Goal: Task Accomplishment & Management: Manage account settings

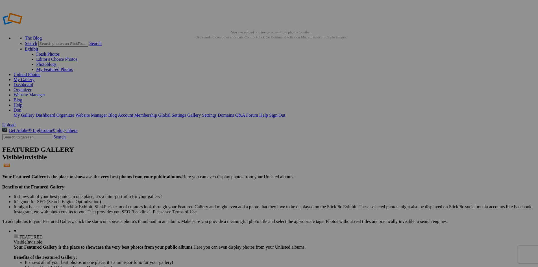
click at [34, 77] on link "My Gallery" at bounding box center [24, 79] width 21 height 5
type input "Album-2025-09-08-2013"
drag, startPoint x: 159, startPoint y: 81, endPoint x: 29, endPoint y: 95, distance: 130.8
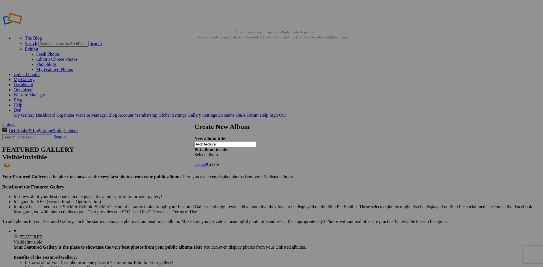
type input "Architecture"
click at [219, 162] on span "Create" at bounding box center [213, 164] width 12 height 5
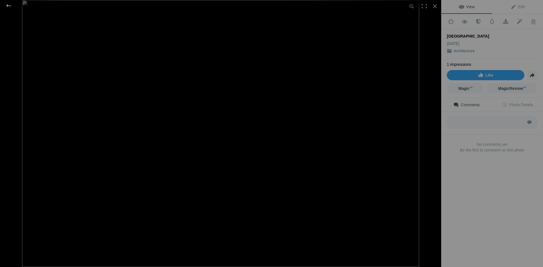
click at [7, 8] on div at bounding box center [8, 5] width 20 height 11
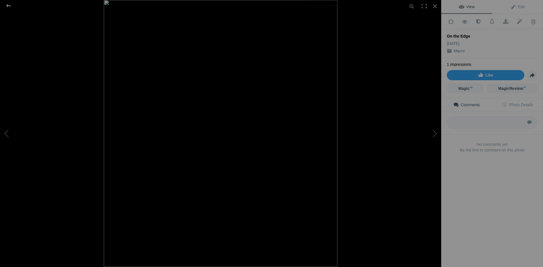
click at [9, 7] on div at bounding box center [8, 5] width 20 height 11
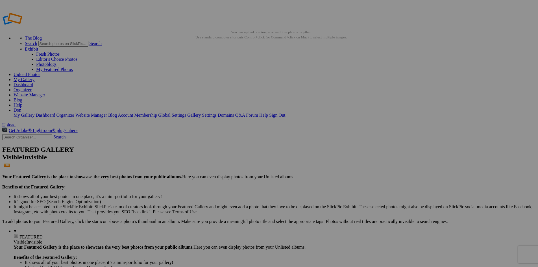
click at [34, 77] on link "My Gallery" at bounding box center [24, 79] width 21 height 5
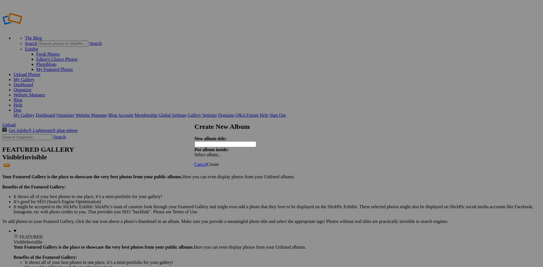
click at [234, 141] on input "text" at bounding box center [225, 144] width 62 height 6
type input "Travel"
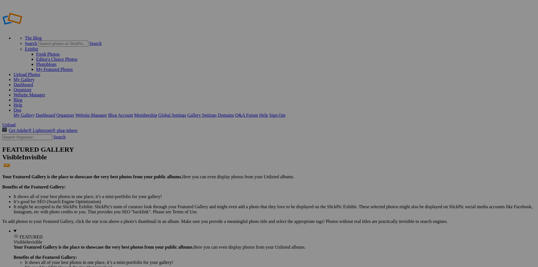
type input "Travel"
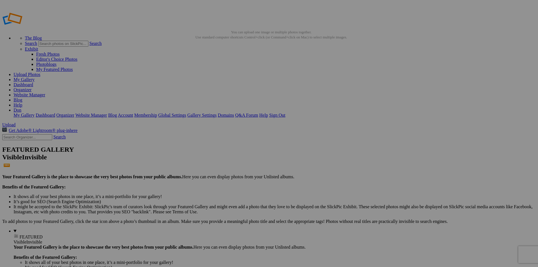
drag, startPoint x: 209, startPoint y: 80, endPoint x: 17, endPoint y: 59, distance: 192.8
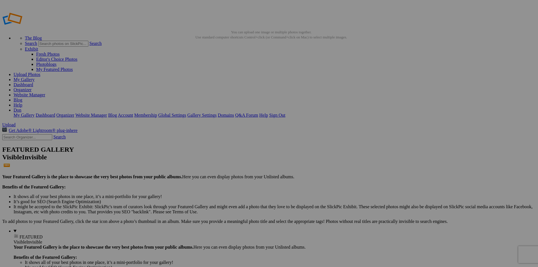
click at [45, 92] on link "Website Manager" at bounding box center [30, 94] width 32 height 5
